Goal: Transaction & Acquisition: Purchase product/service

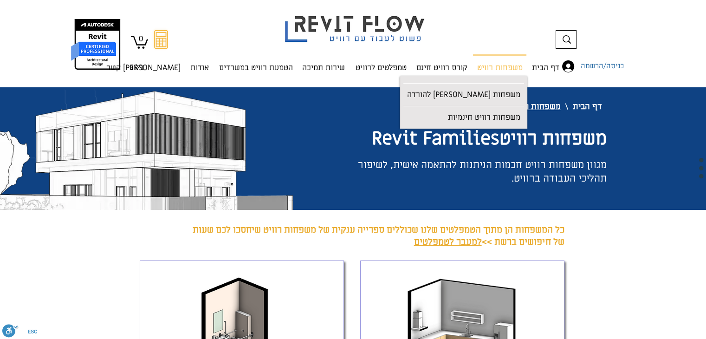
click at [570, 36] on icon at bounding box center [567, 39] width 8 height 8
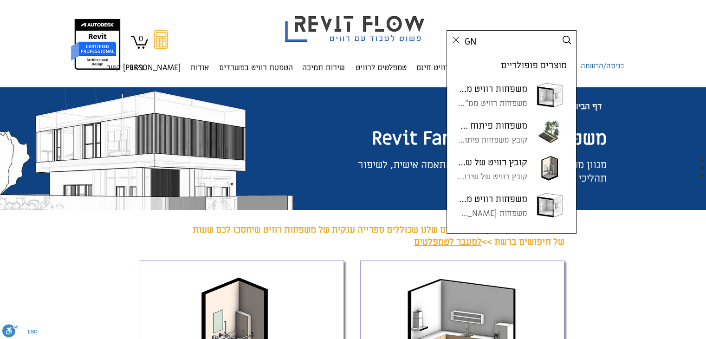
type input "GNU"
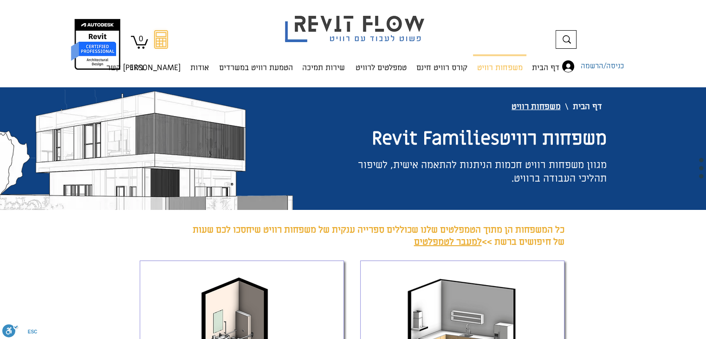
click at [566, 39] on icon at bounding box center [567, 39] width 8 height 8
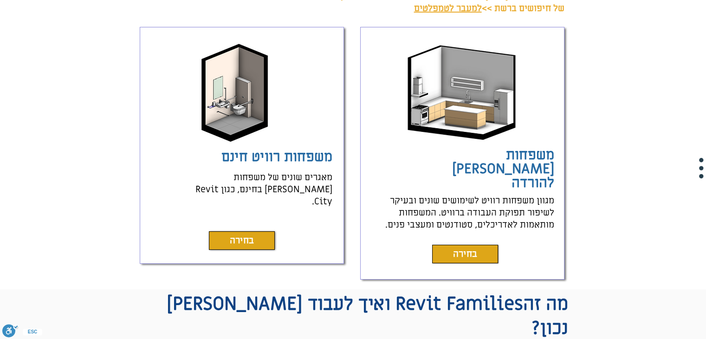
scroll to position [279, 0]
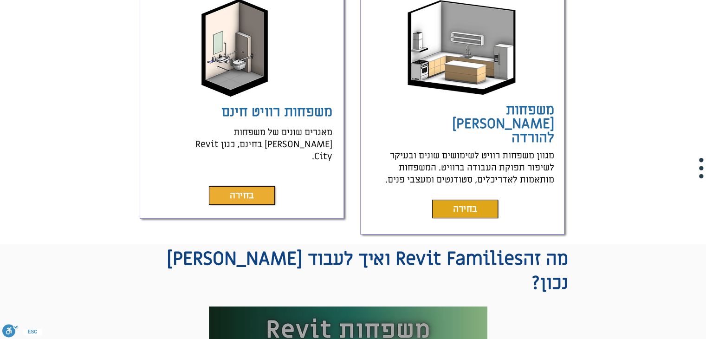
click at [260, 188] on link "בחירה" at bounding box center [242, 195] width 66 height 19
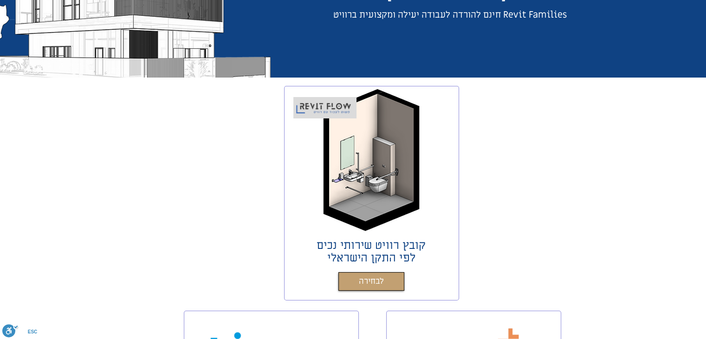
scroll to position [186, 0]
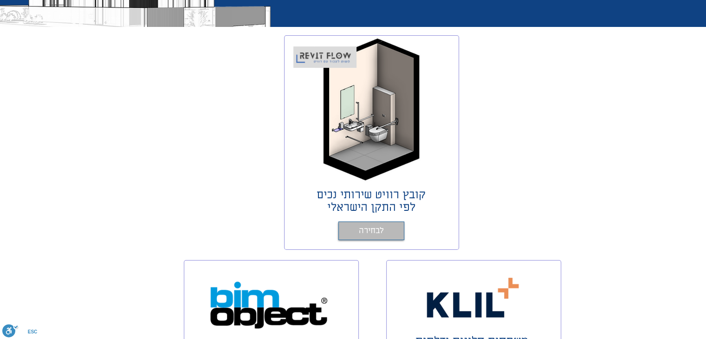
click at [364, 228] on span "לבחירה" at bounding box center [371, 230] width 25 height 13
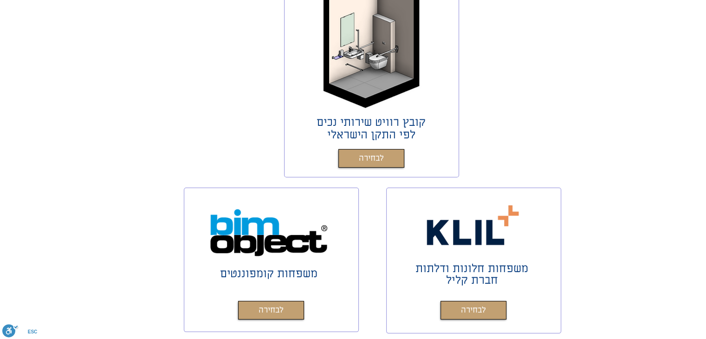
scroll to position [464, 0]
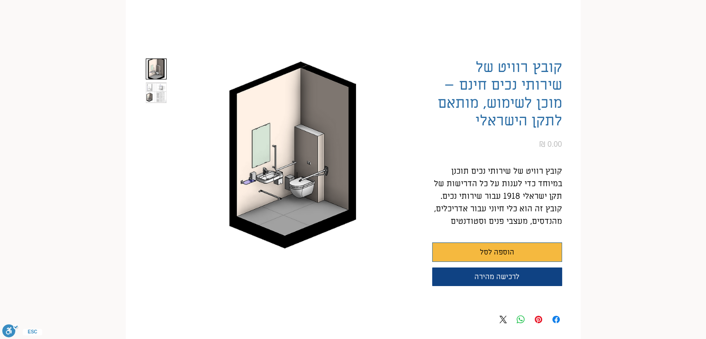
scroll to position [139, 0]
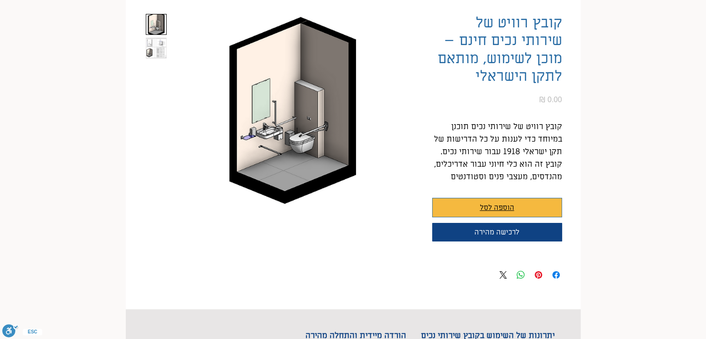
click at [474, 206] on button "הוספה לסל" at bounding box center [497, 207] width 130 height 19
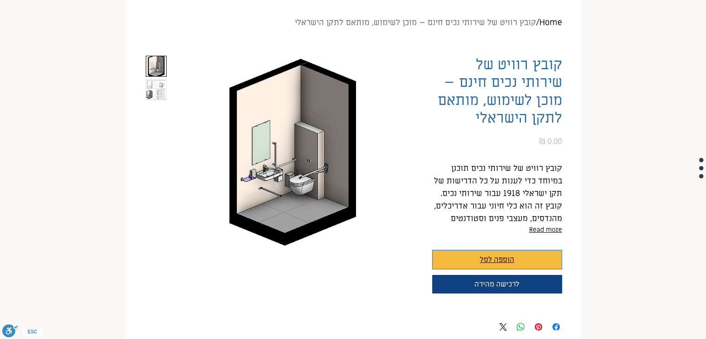
scroll to position [93, 0]
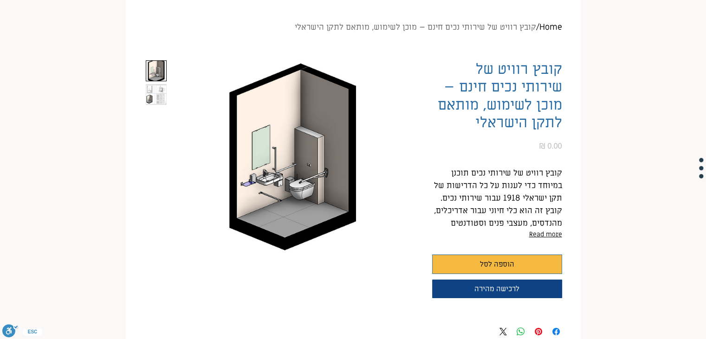
drag, startPoint x: 271, startPoint y: 192, endPoint x: 403, endPoint y: 200, distance: 132.1
click at [275, 195] on img "main content" at bounding box center [292, 157] width 241 height 195
click at [512, 180] on p "קובץ רוויט של שירותי נכים תוכנן במיוחד כדי לענות על כל הדרישות של תקן ישראלי 19…" at bounding box center [497, 186] width 130 height 38
click at [519, 108] on h1 "קובץ רוויט של שירותי נכים חינם – מוכן לשימוש, מותאם לתקן הישראלי" at bounding box center [497, 95] width 130 height 71
click at [483, 266] on span "הוספה לסל" at bounding box center [497, 264] width 34 height 11
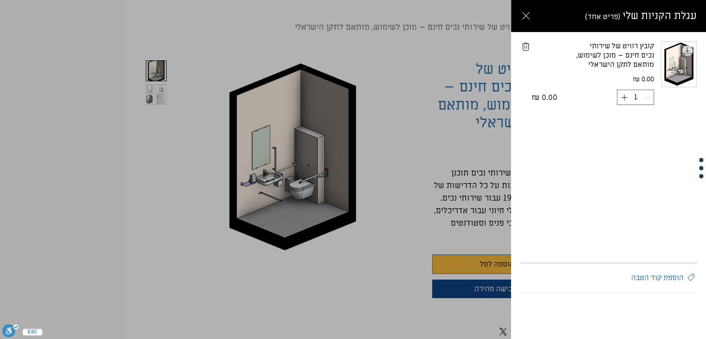
scroll to position [0, 0]
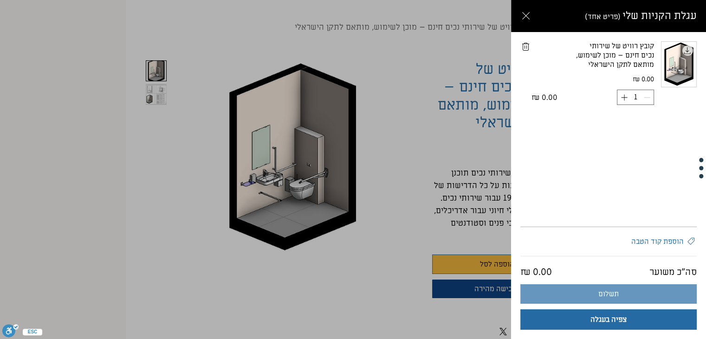
click at [592, 295] on button "תשלום" at bounding box center [608, 293] width 176 height 19
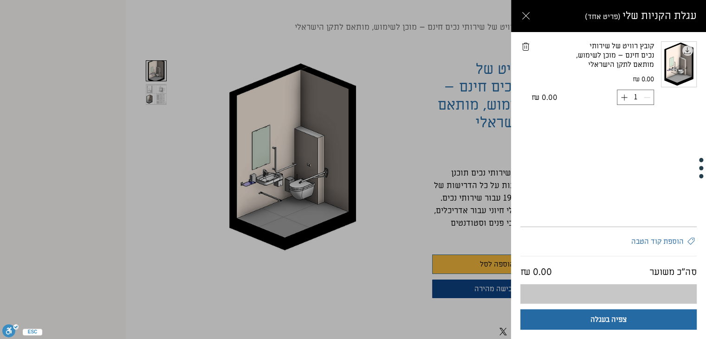
click at [687, 49] on img "עגלה צדדית" at bounding box center [679, 64] width 35 height 45
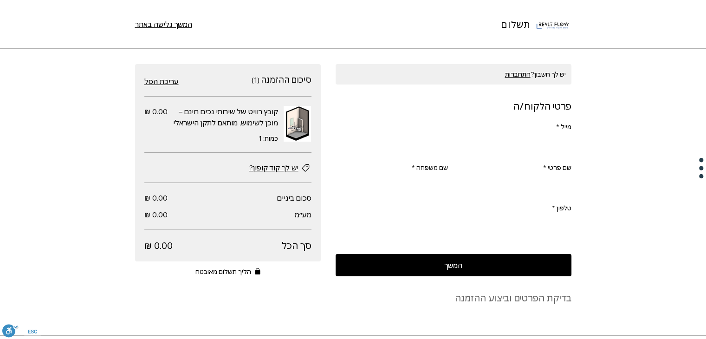
click at [437, 148] on input "מייל *" at bounding box center [456, 145] width 230 height 19
click at [541, 190] on input "שם פרטי *" at bounding box center [518, 185] width 107 height 19
drag, startPoint x: 544, startPoint y: 145, endPoint x: 533, endPoint y: 150, distance: 12.3
click at [544, 145] on input "מייל *" at bounding box center [456, 145] width 230 height 19
type input "AVP6625@gmail.com"
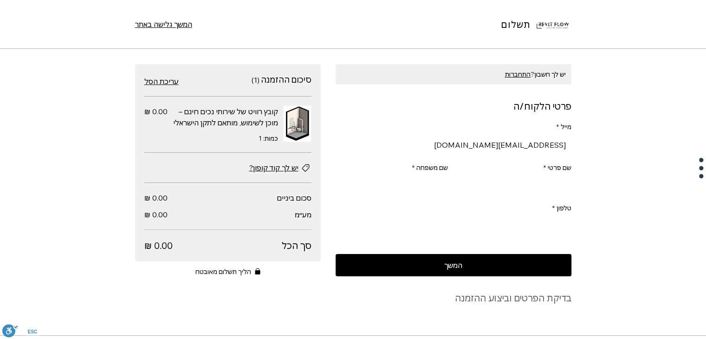
type input "0556736625"
click at [541, 194] on input "שם פרטי *" at bounding box center [518, 185] width 107 height 19
type input "T"
type input "אביגיל"
click at [421, 184] on input "שם משפחה *" at bounding box center [394, 185] width 107 height 19
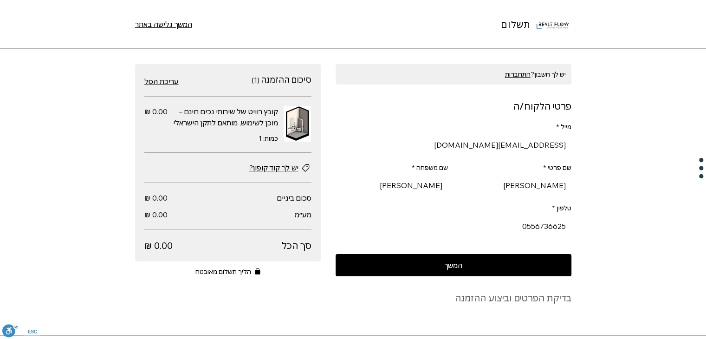
type input "פריוב"
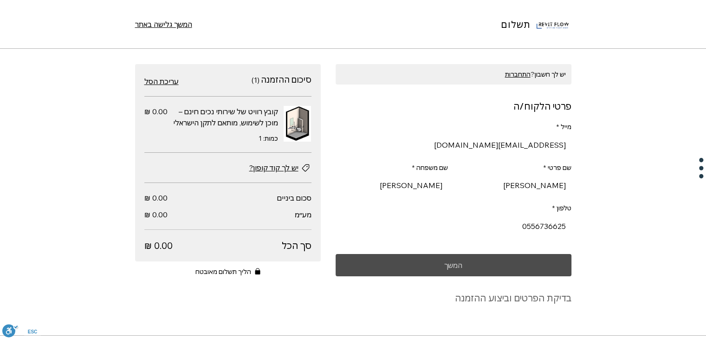
click at [414, 268] on button "המשך" at bounding box center [454, 265] width 236 height 22
